Goal: Navigation & Orientation: Find specific page/section

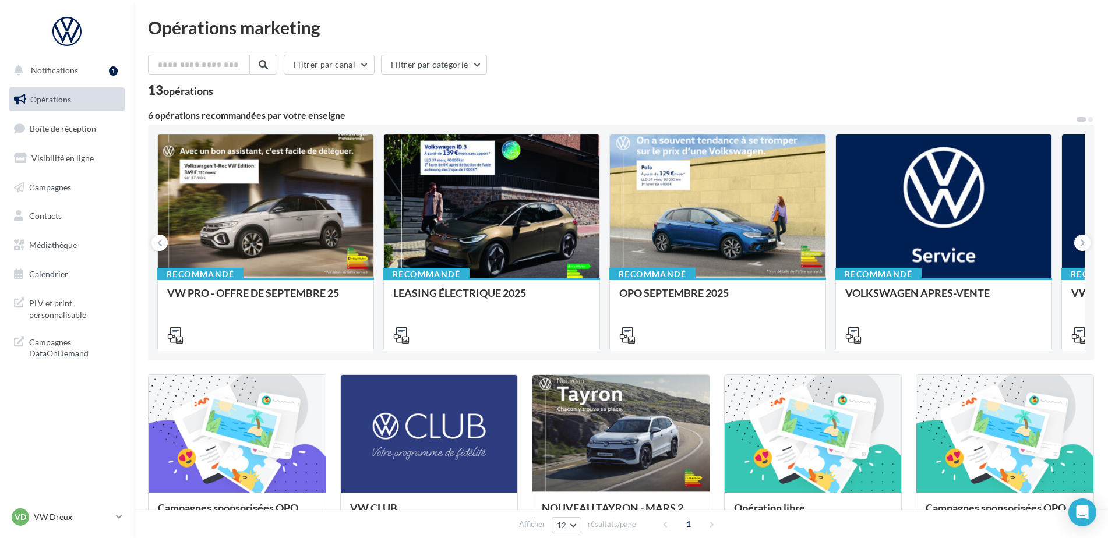
click at [78, 530] on div "VD VW Dreux vw-dre-ver" at bounding box center [67, 522] width 134 height 32
click at [79, 522] on p "VW Dreux" at bounding box center [72, 518] width 77 height 12
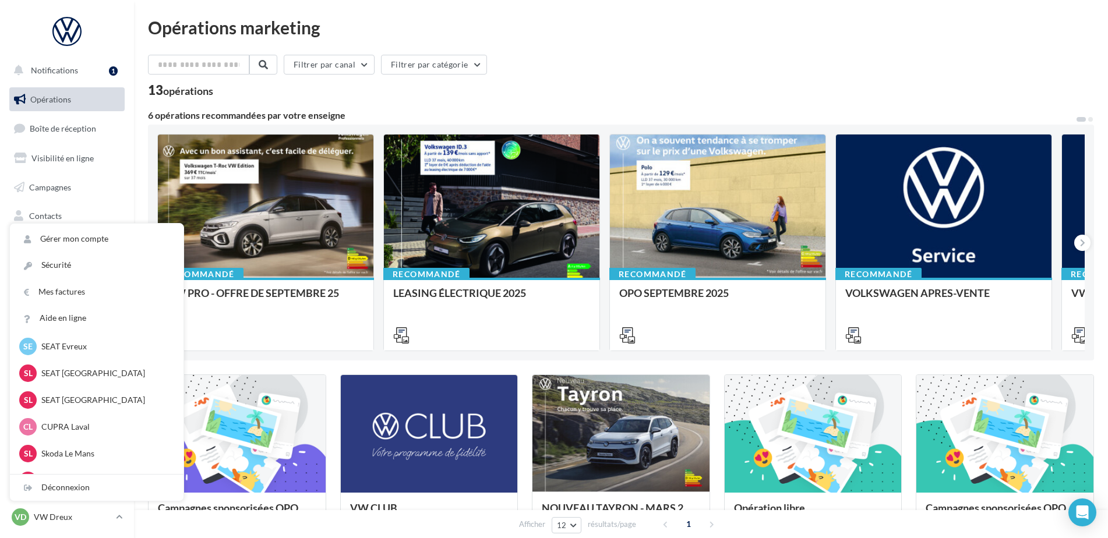
scroll to position [291, 0]
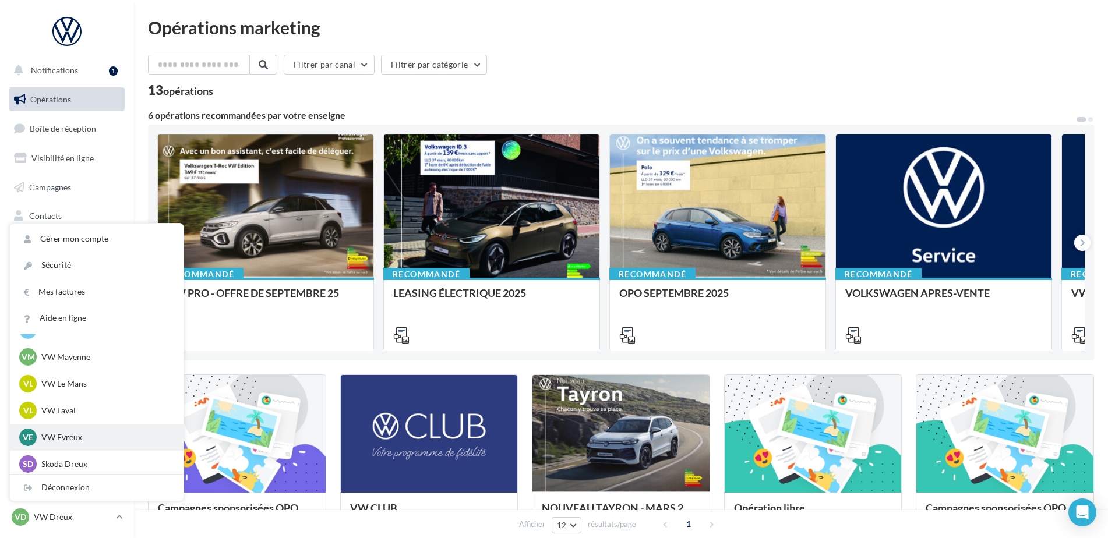
click at [82, 441] on p "VW Evreux" at bounding box center [105, 438] width 128 height 12
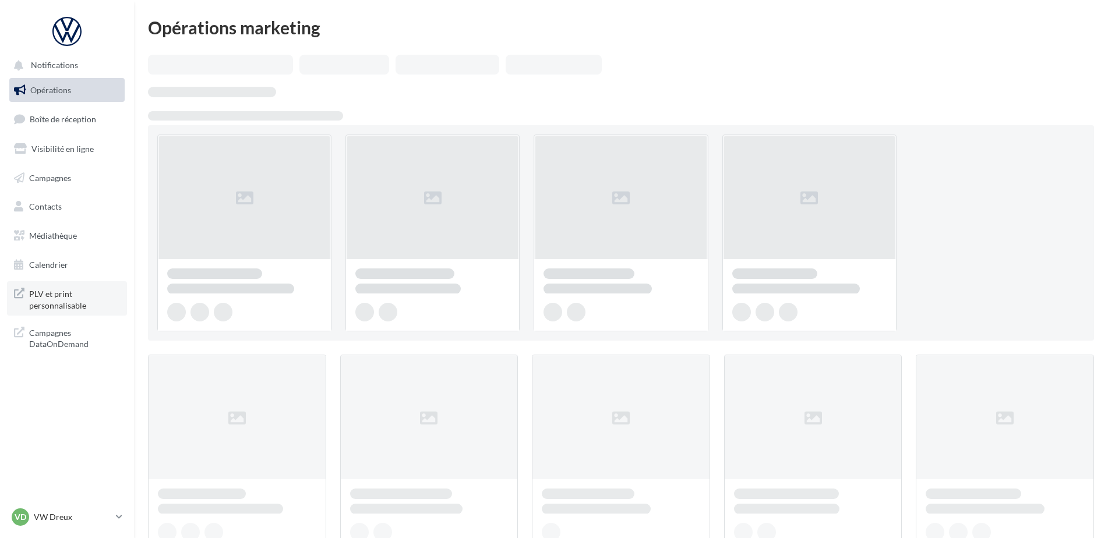
click at [72, 306] on span "PLV et print personnalisable" at bounding box center [74, 298] width 91 height 25
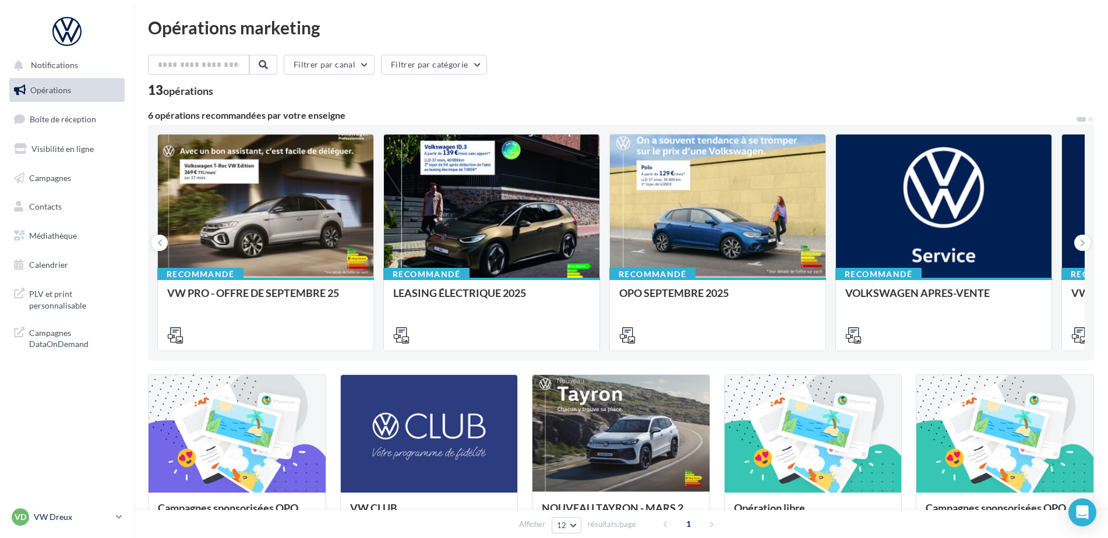
click at [98, 526] on link "VD VW Dreux vw-dre-ver" at bounding box center [66, 517] width 115 height 22
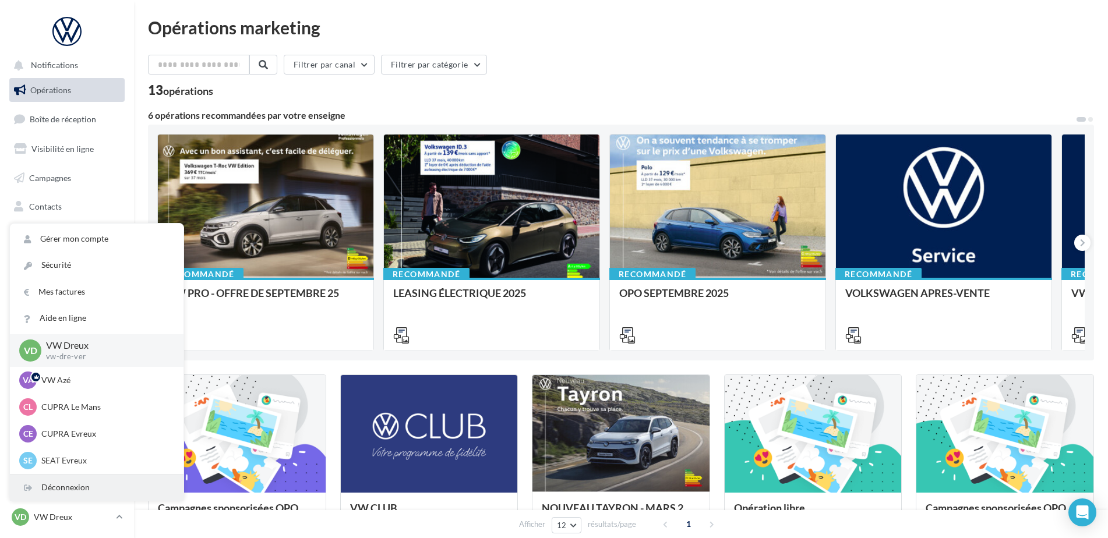
click at [97, 491] on div "Déconnexion" at bounding box center [97, 488] width 174 height 26
